Goal: Information Seeking & Learning: Learn about a topic

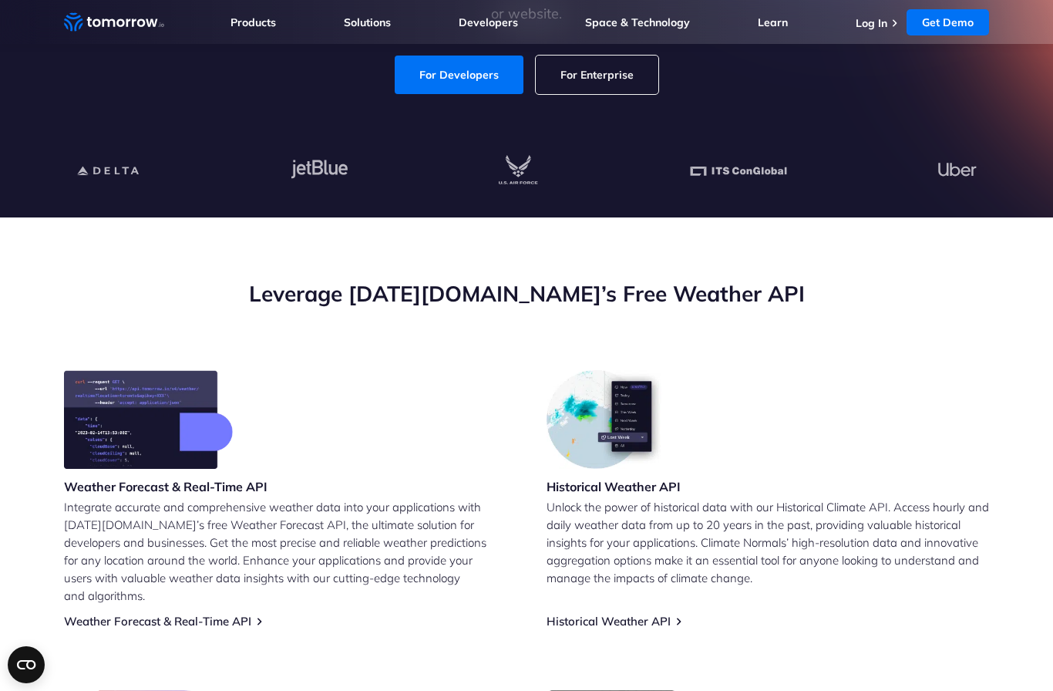
scroll to position [385, 0]
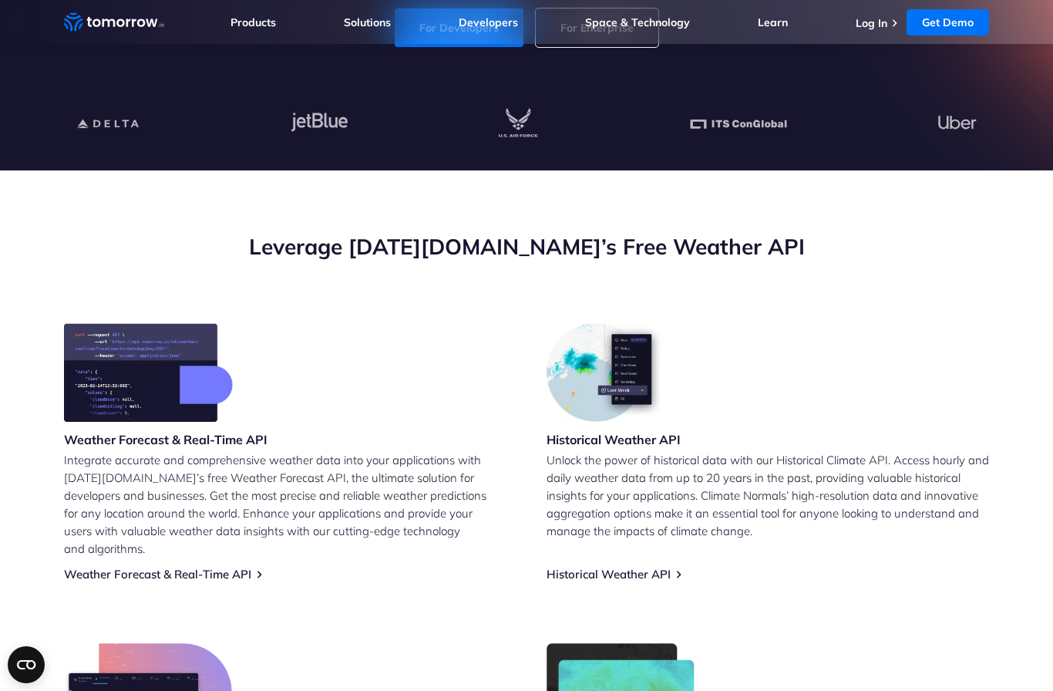
click at [653, 566] on link "Historical Weather API" at bounding box center [608, 573] width 124 height 15
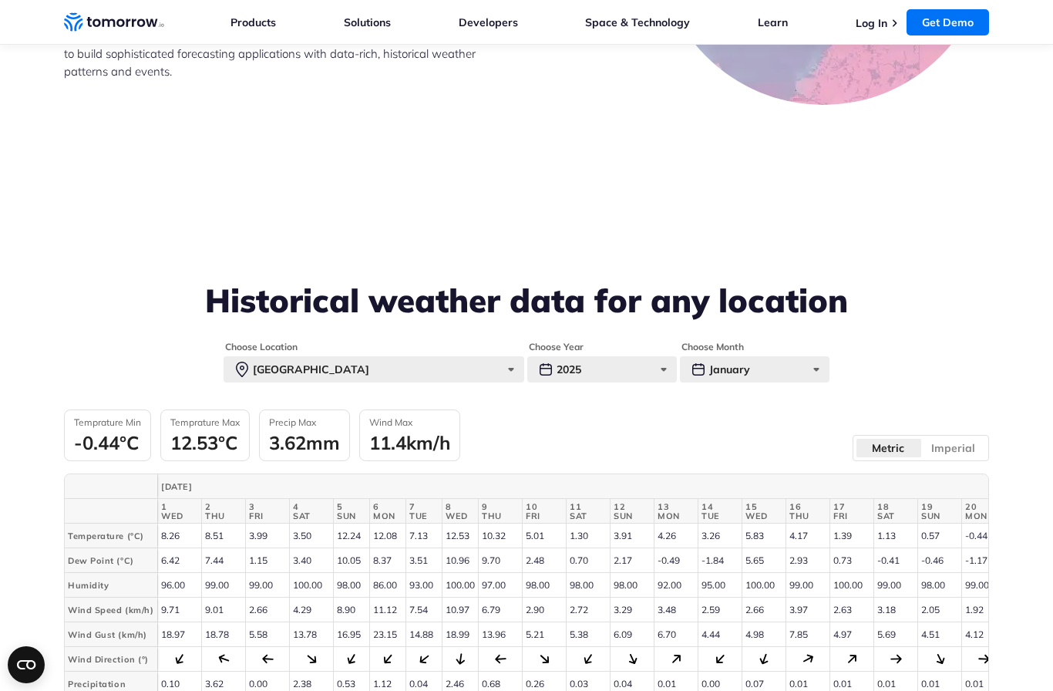
scroll to position [3294, 0]
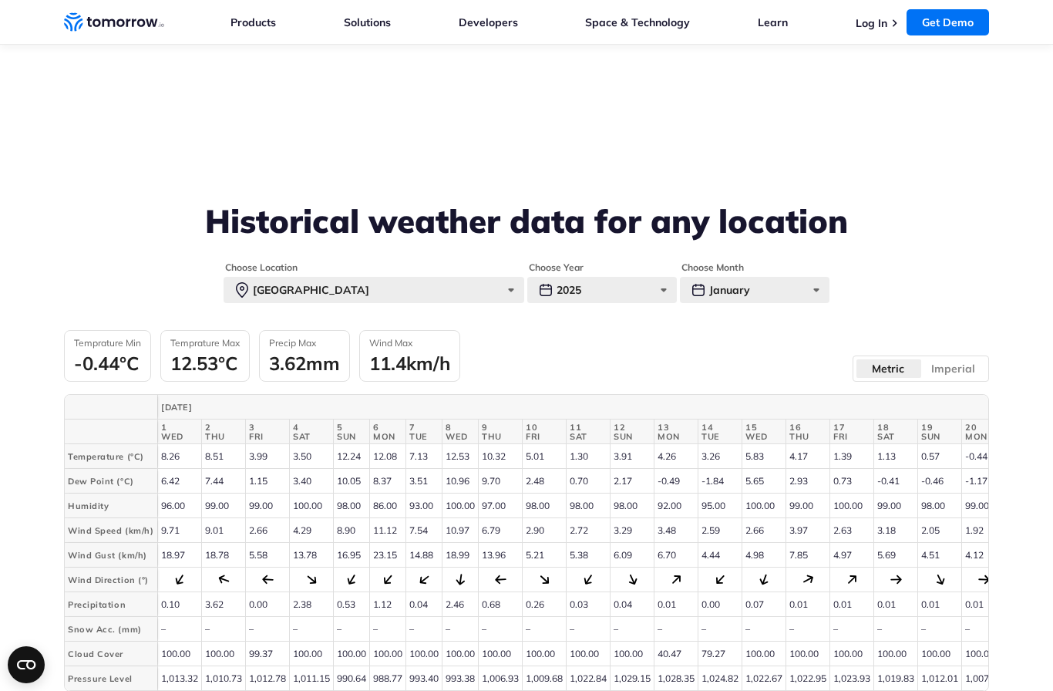
click at [798, 261] on fieldset "Choose Month January January February March April May June July August Septembe…" at bounding box center [755, 282] width 150 height 42
click at [793, 277] on div "January" at bounding box center [755, 290] width 150 height 26
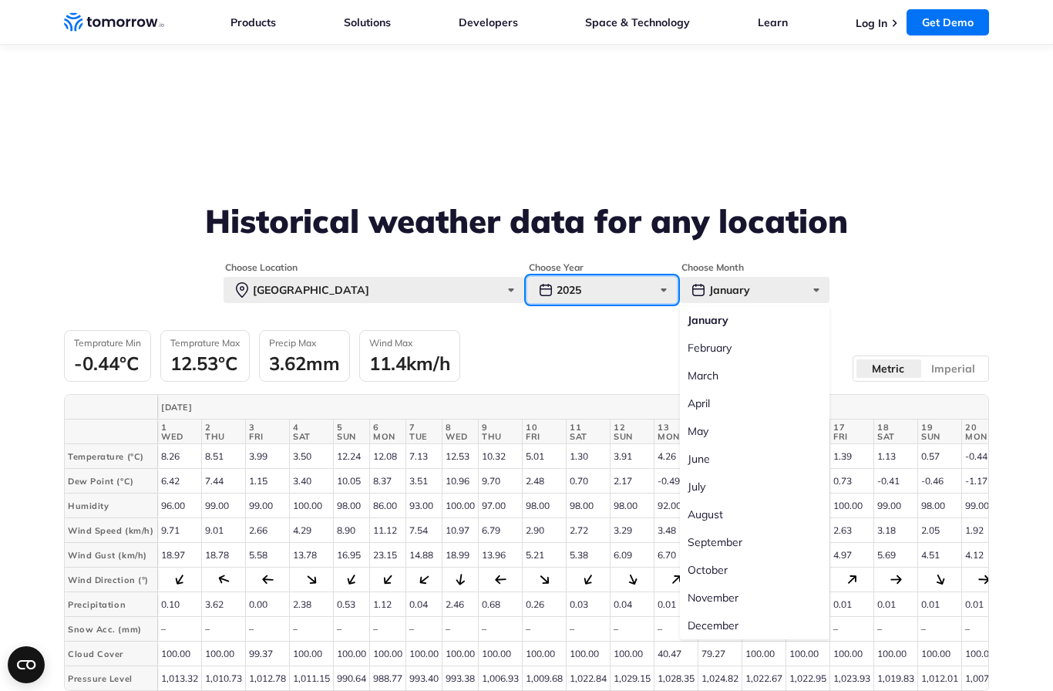
click at [634, 277] on div "2025" at bounding box center [602, 290] width 150 height 26
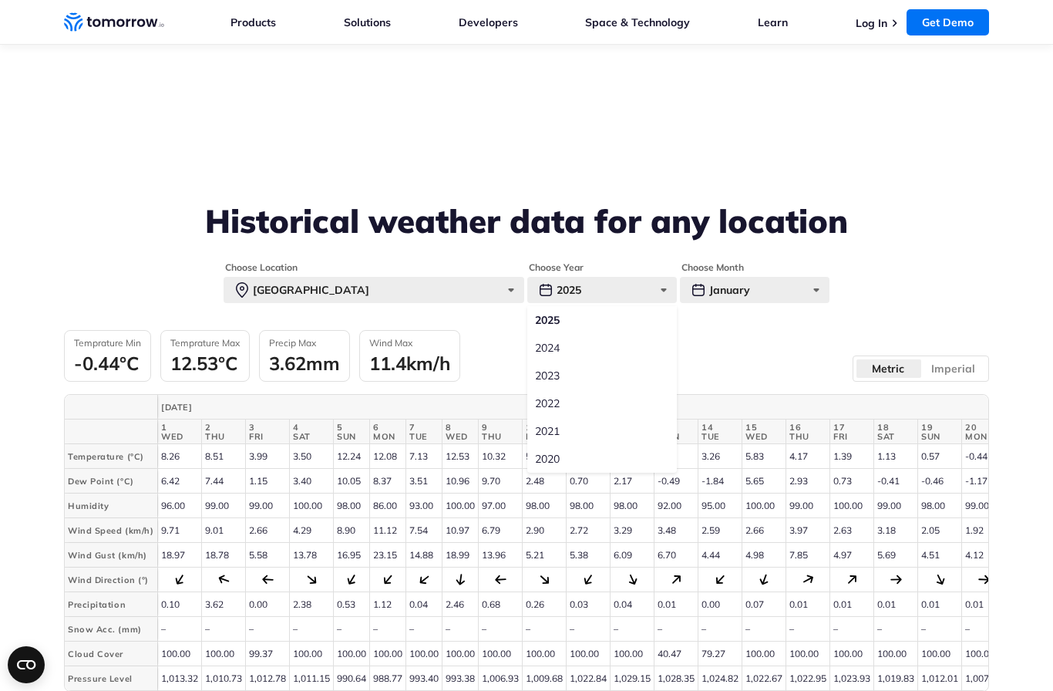
click at [609, 334] on label "2024" at bounding box center [602, 348] width 150 height 28
click at [0, 0] on input "2024" at bounding box center [0, 0] width 0 height 0
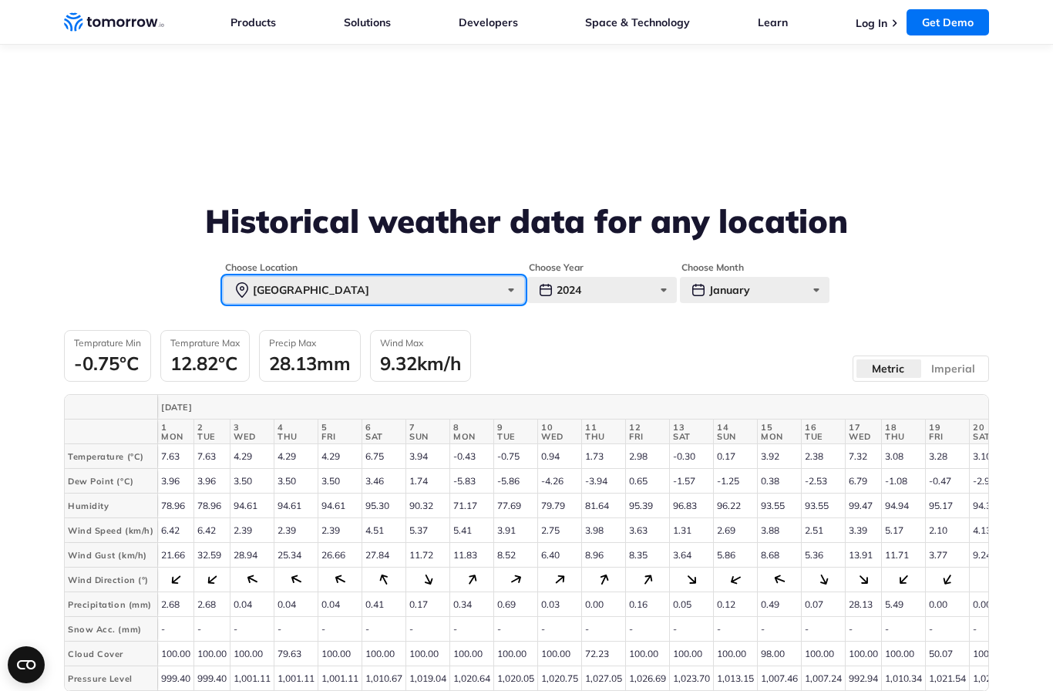
click at [495, 277] on div "Paris" at bounding box center [374, 290] width 301 height 26
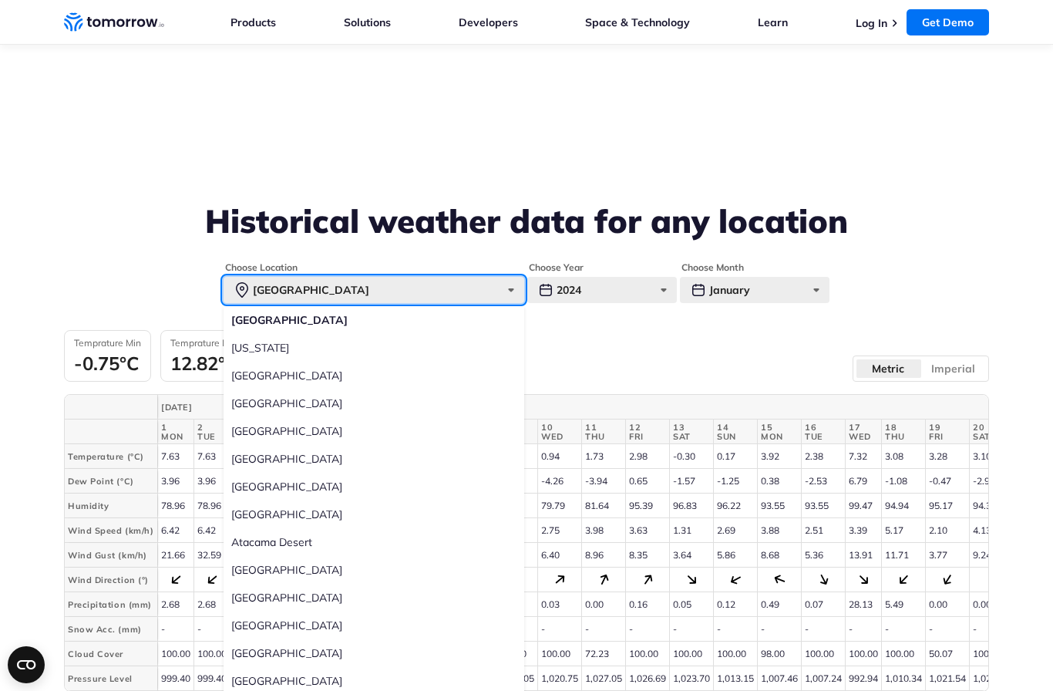
click at [424, 277] on div "Paris" at bounding box center [374, 290] width 301 height 26
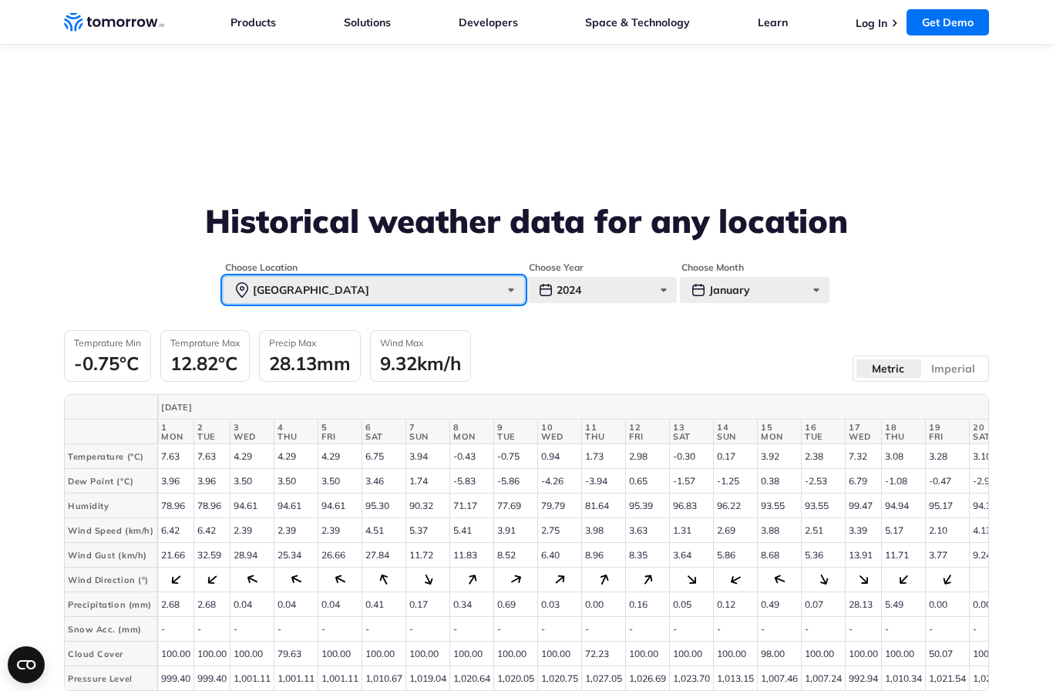
click at [480, 277] on div "Paris" at bounding box center [374, 290] width 301 height 26
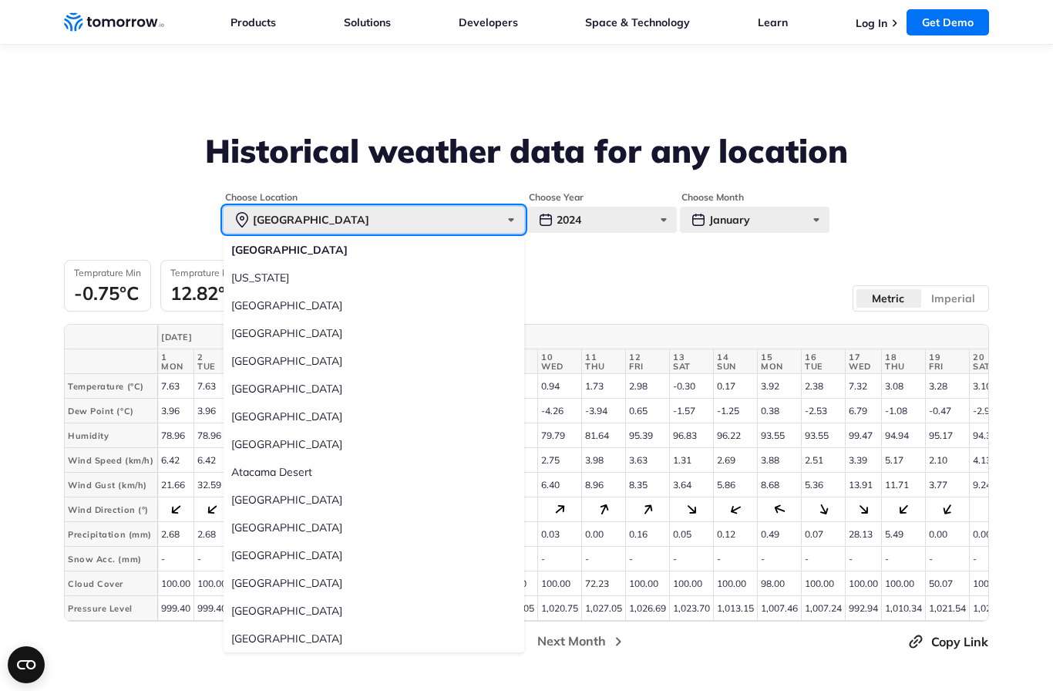
scroll to position [3356, 0]
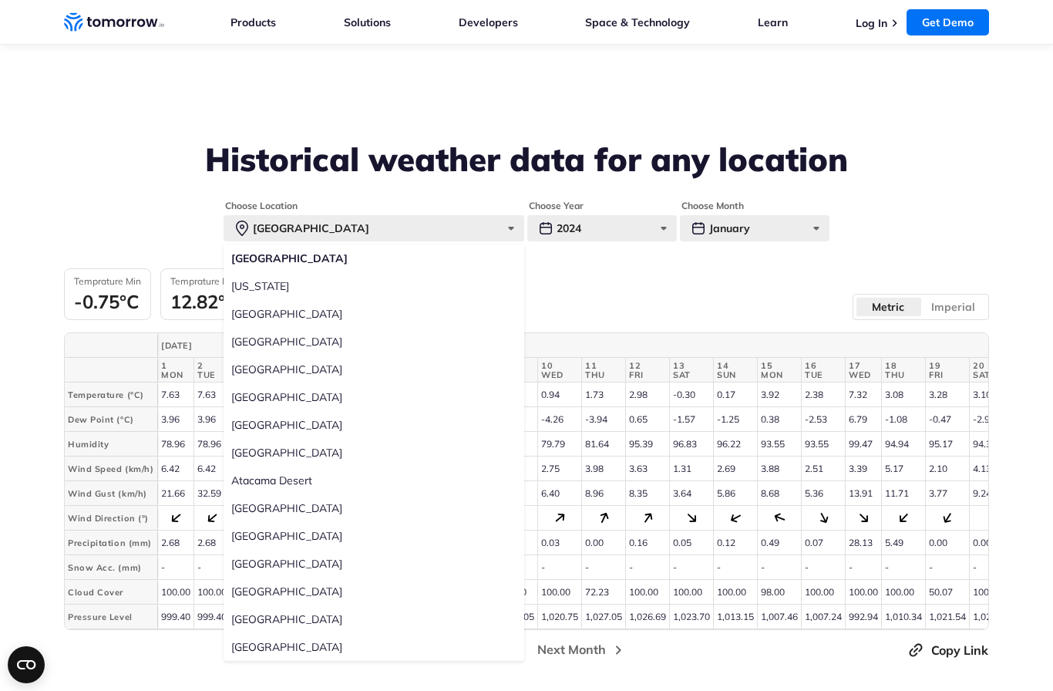
click at [248, 272] on label "New York" at bounding box center [374, 286] width 301 height 28
click at [0, 0] on input "New York" at bounding box center [0, 0] width 0 height 0
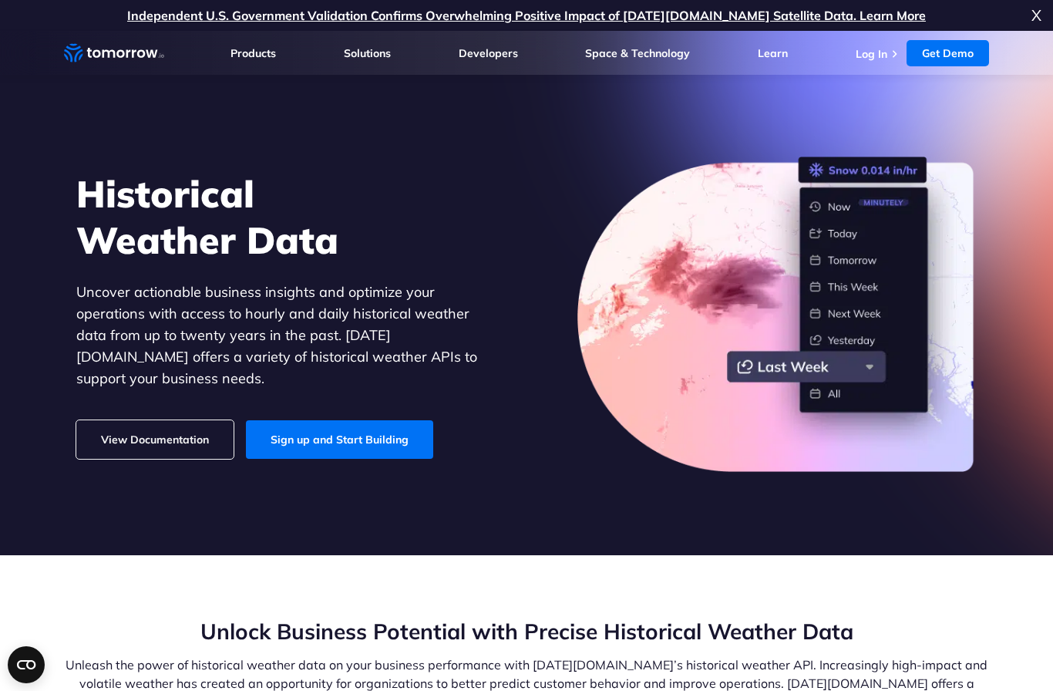
click at [309, 427] on link "Sign up and Start Building" at bounding box center [339, 439] width 187 height 39
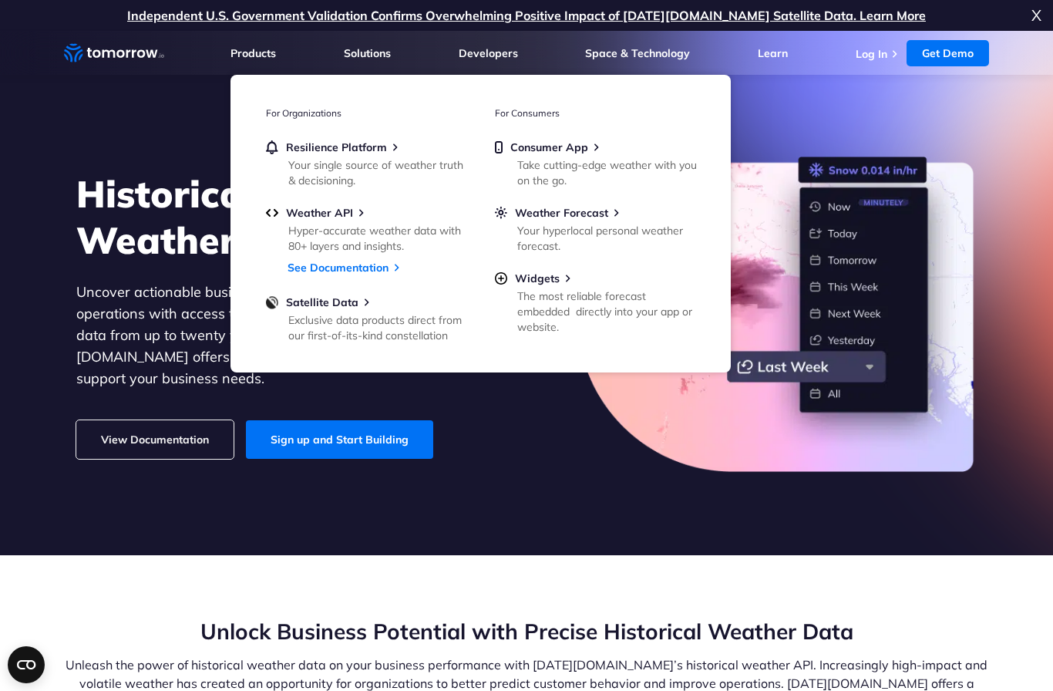
click at [193, 225] on h1 "Historical Weather Data" at bounding box center [288, 216] width 424 height 92
click at [184, 256] on h1 "Historical Weather Data" at bounding box center [288, 216] width 424 height 92
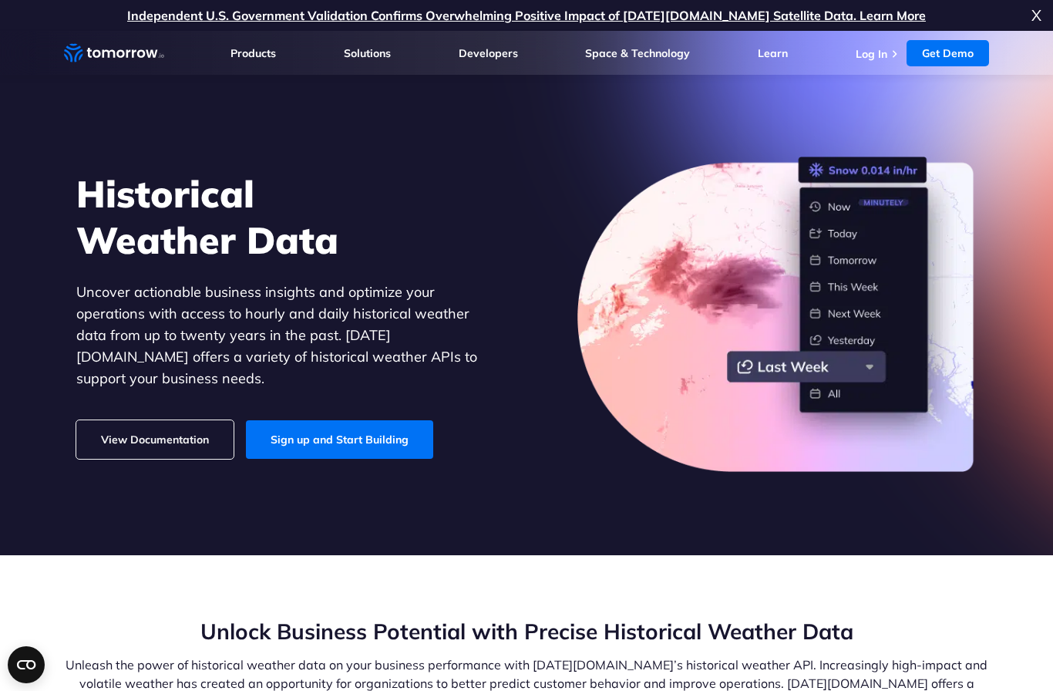
click at [872, 137] on div "Historical Weather Data Uncover actionable business insights and optimize your …" at bounding box center [527, 314] width 950 height 358
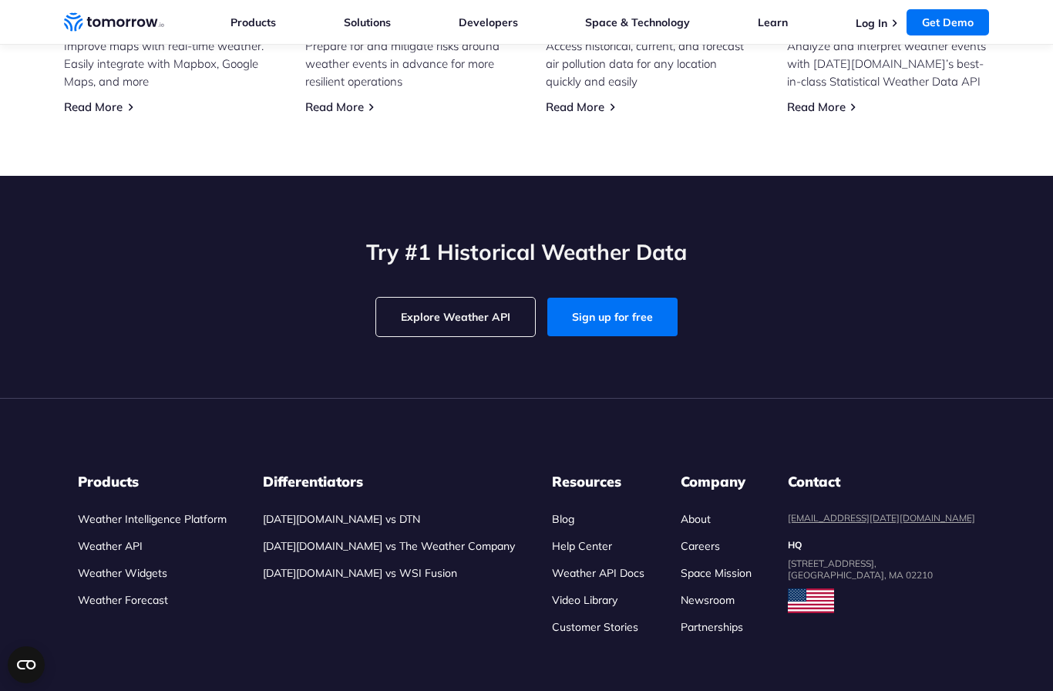
scroll to position [4853, 0]
click at [103, 539] on link "Weather API" at bounding box center [110, 546] width 65 height 14
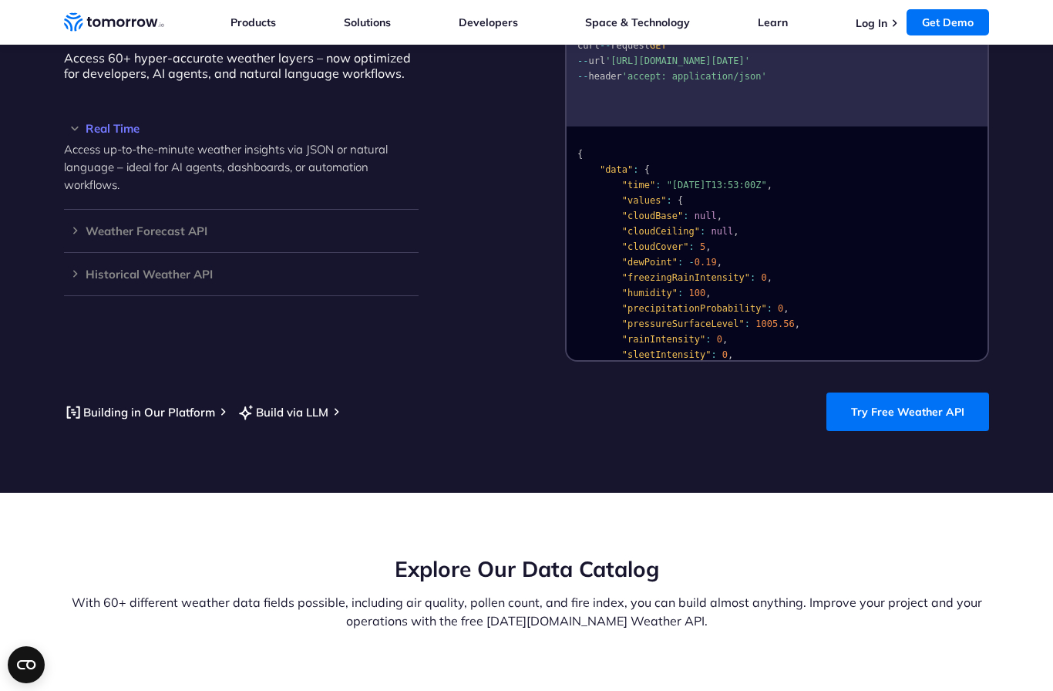
scroll to position [1427, 0]
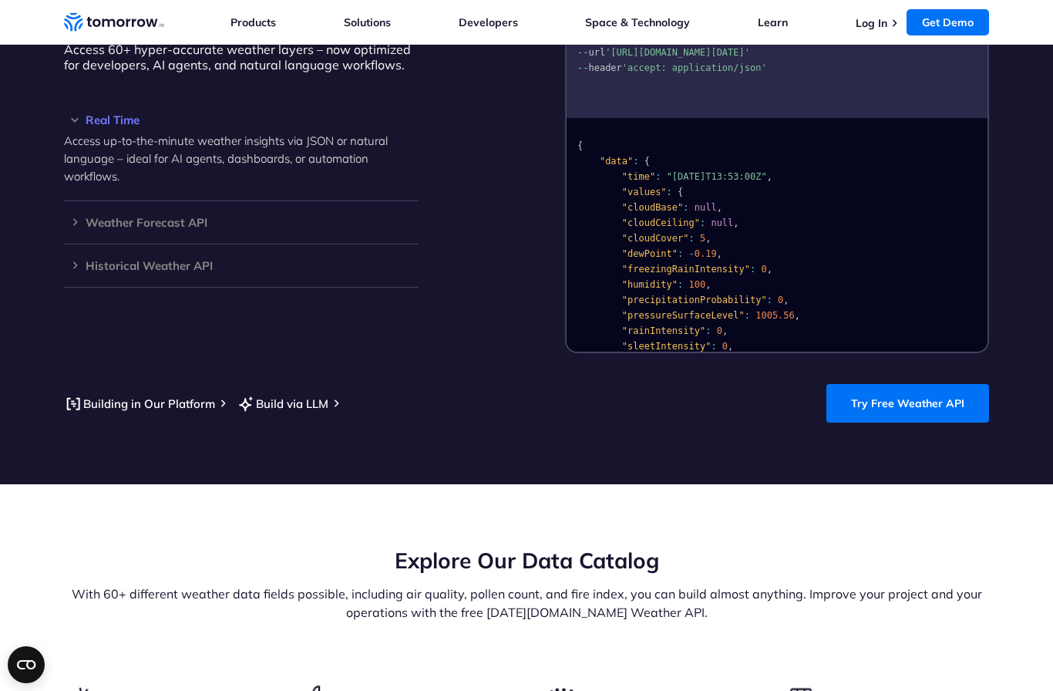
click at [933, 384] on link "Try Free Weather API" at bounding box center [907, 403] width 163 height 39
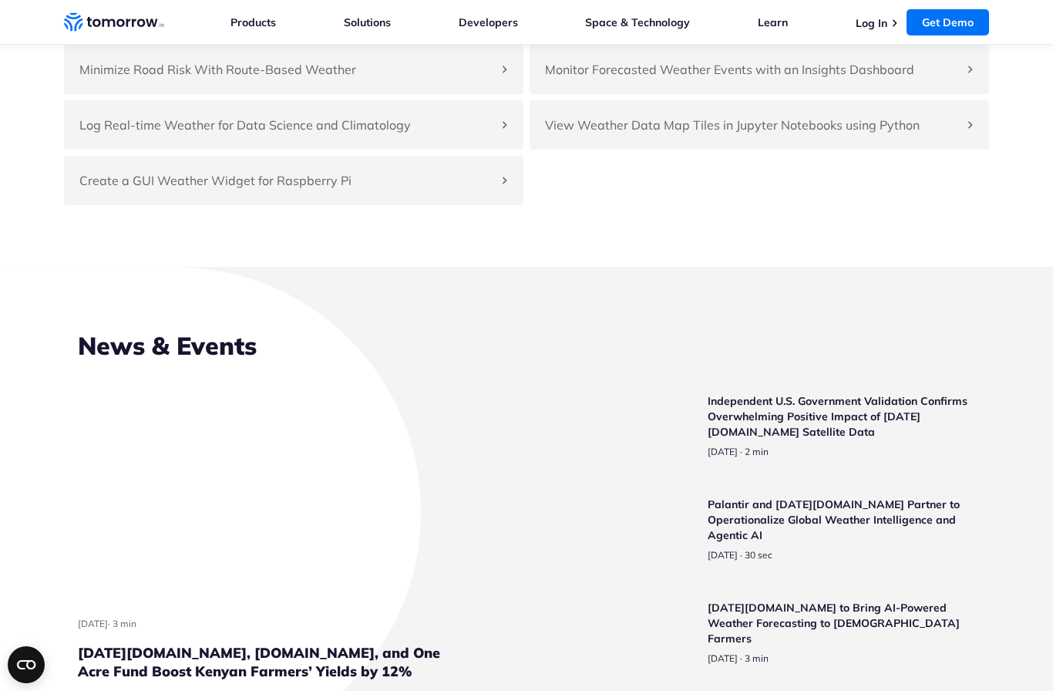
scroll to position [3630, 0]
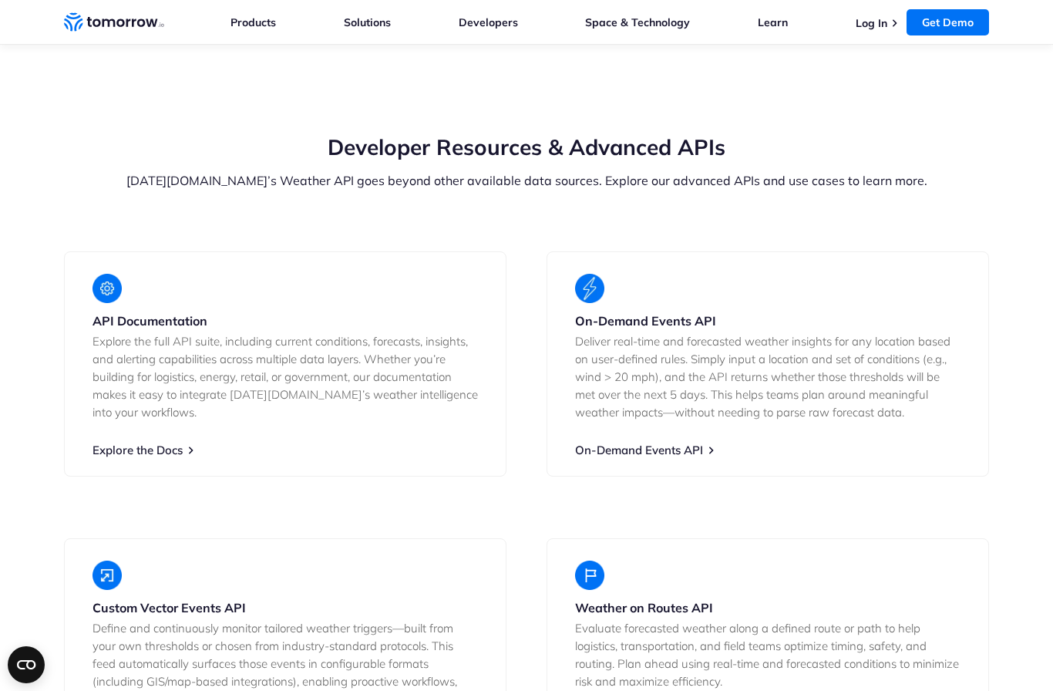
scroll to position [2714, 0]
